Goal: Transaction & Acquisition: Purchase product/service

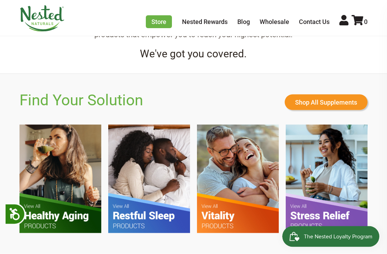
scroll to position [324, 0]
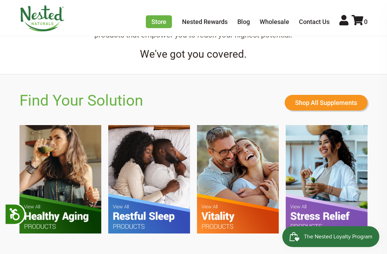
click at [163, 194] on img at bounding box center [149, 179] width 82 height 109
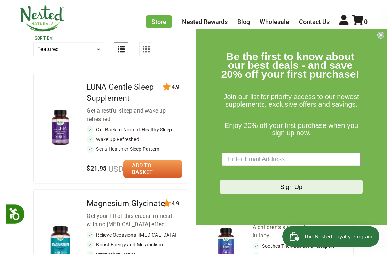
scroll to position [298, 0]
click at [379, 38] on circle "Close dialog" at bounding box center [381, 35] width 7 height 7
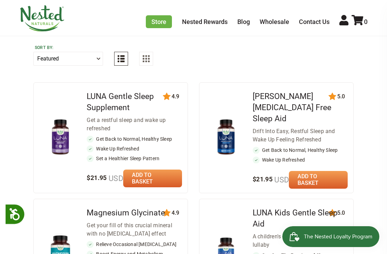
scroll to position [288, 0]
click at [123, 95] on link "LUNA Gentle Sleep Supplement" at bounding box center [120, 102] width 67 height 21
